Goal: Information Seeking & Learning: Learn about a topic

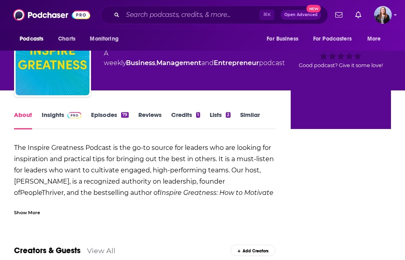
scroll to position [35, 0]
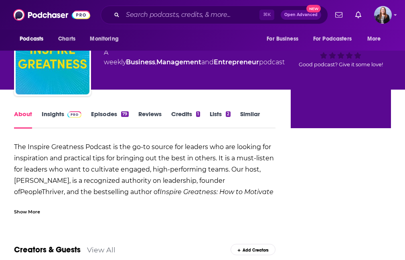
click at [33, 211] on div "Show More" at bounding box center [27, 211] width 26 height 8
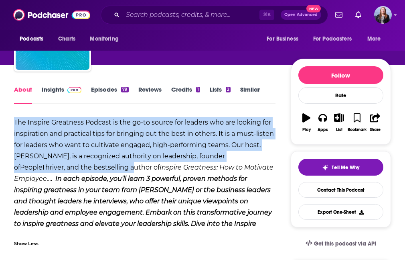
scroll to position [63, 0]
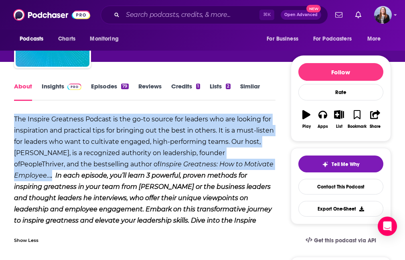
drag, startPoint x: 8, startPoint y: 143, endPoint x: 261, endPoint y: 167, distance: 254.4
copy div "The Inspire Greatness Podcast is the go-to source for leaders who are looking f…"
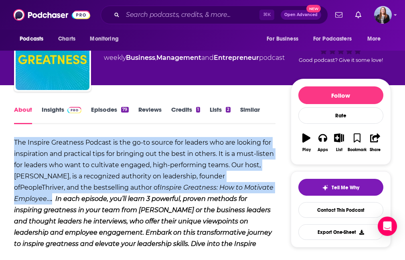
scroll to position [14, 0]
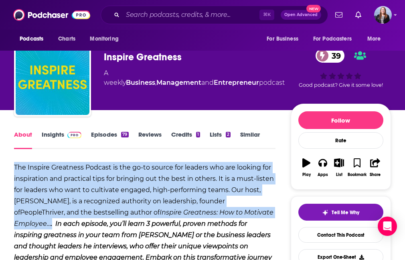
click at [51, 136] on link "Insights" at bounding box center [62, 139] width 40 height 18
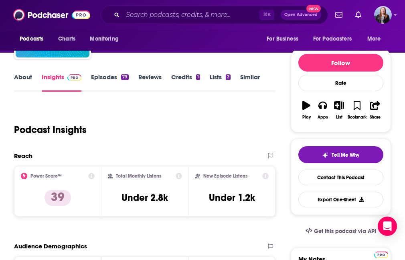
scroll to position [74, 0]
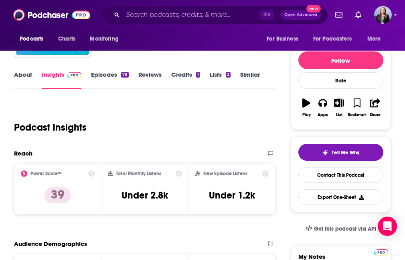
click at [108, 78] on link "Episodes 79" at bounding box center [109, 80] width 37 height 18
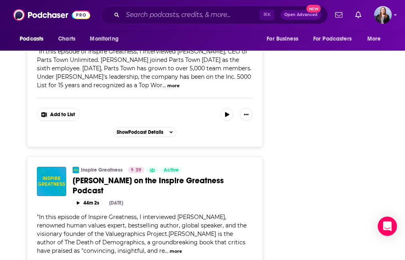
scroll to position [4104, 0]
